Goal: Transaction & Acquisition: Book appointment/travel/reservation

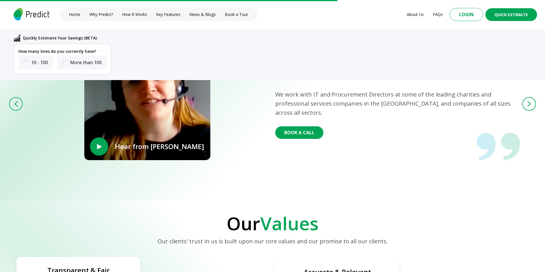
scroll to position [1370, 0]
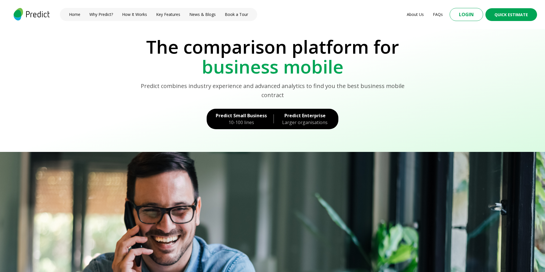
click at [232, 19] on nav "Home Why Predict? How It Works Key Features News & Blogs Book a Tour" at bounding box center [158, 14] width 197 height 13
click at [234, 16] on link "Book a Tour" at bounding box center [236, 14] width 22 height 5
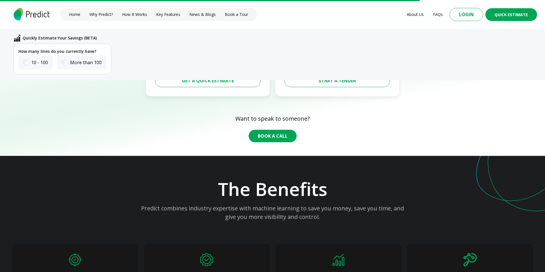
scroll to position [900, 0]
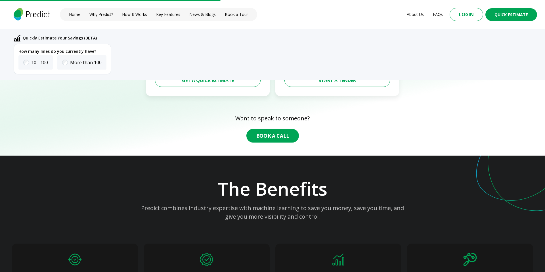
click at [267, 132] on button "Book A Call" at bounding box center [272, 136] width 53 height 14
